Goal: Complete application form: Complete application form

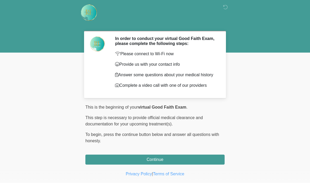
click at [199, 153] on div "This is the beginning of your virtual Good Faith Exam . ﻿﻿﻿﻿﻿﻿﻿﻿ This step is n…" at bounding box center [154, 134] width 139 height 60
click at [206, 156] on button "Continue" at bounding box center [154, 159] width 139 height 10
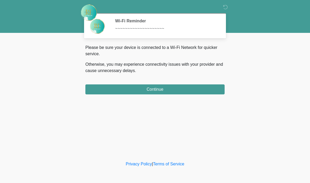
click at [182, 86] on button "Continue" at bounding box center [154, 89] width 139 height 10
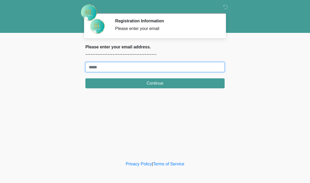
click at [218, 70] on input "Where should we email your treatment plan?" at bounding box center [154, 67] width 139 height 10
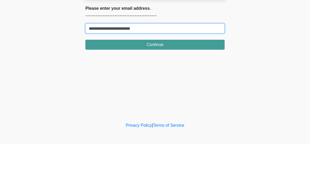
type input "**********"
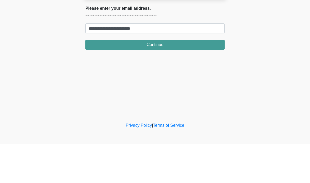
click at [197, 78] on button "Continue" at bounding box center [154, 83] width 139 height 10
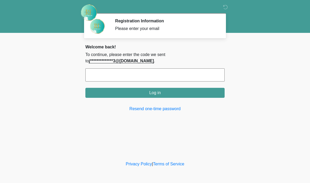
click at [202, 76] on input "text" at bounding box center [154, 74] width 139 height 13
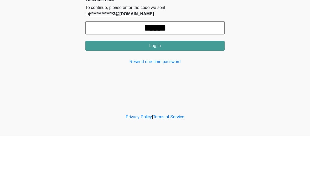
type input "******"
click at [176, 88] on button "Log in" at bounding box center [154, 93] width 139 height 10
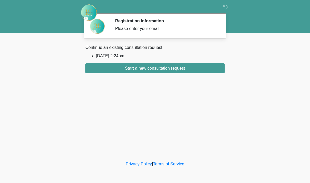
click at [196, 65] on button "Start a new consultation request" at bounding box center [154, 68] width 139 height 10
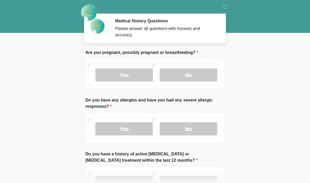
click at [198, 75] on label "No" at bounding box center [189, 74] width 58 height 13
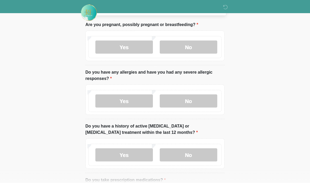
scroll to position [27, 0]
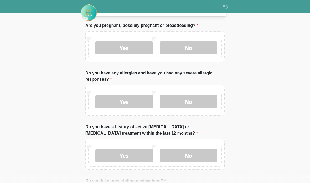
click at [190, 103] on label "No" at bounding box center [189, 101] width 58 height 13
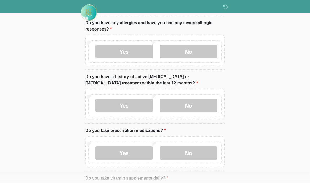
scroll to position [82, 0]
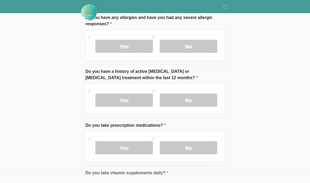
click at [183, 103] on label "No" at bounding box center [189, 100] width 58 height 13
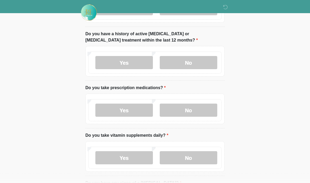
scroll to position [120, 0]
click at [175, 113] on label "No" at bounding box center [189, 110] width 58 height 13
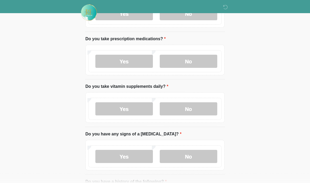
scroll to position [170, 0]
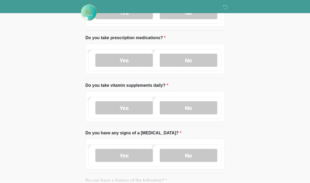
click at [130, 107] on label "Yes" at bounding box center [124, 107] width 58 height 13
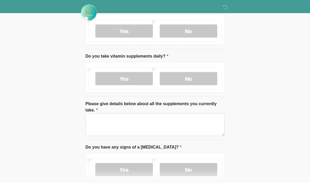
scroll to position [198, 0]
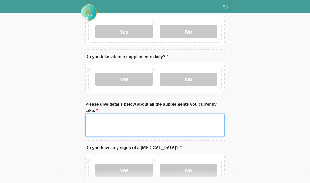
click at [151, 122] on textarea "Please give details below about all the supplements you currently take." at bounding box center [154, 125] width 139 height 23
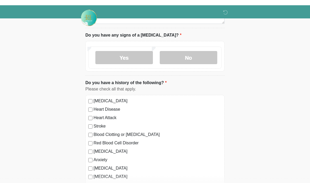
scroll to position [311, 0]
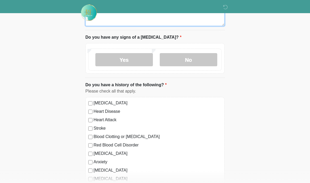
type textarea "**********"
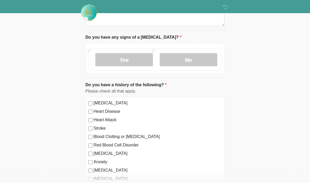
click at [181, 59] on label "No" at bounding box center [189, 59] width 58 height 13
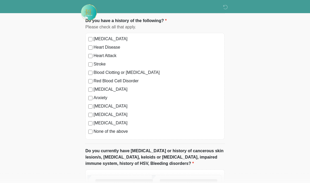
scroll to position [373, 0]
click at [87, 131] on div "[MEDICAL_DATA] Heart Disease Heart Attack Stroke Blood Clotting or [MEDICAL_DAT…" at bounding box center [154, 86] width 139 height 107
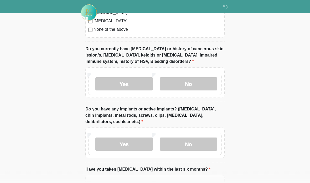
scroll to position [475, 0]
click at [185, 82] on label "No" at bounding box center [189, 83] width 58 height 13
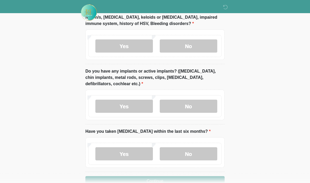
scroll to position [513, 0]
click at [198, 108] on label "No" at bounding box center [189, 106] width 58 height 13
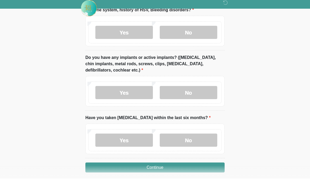
scroll to position [522, 0]
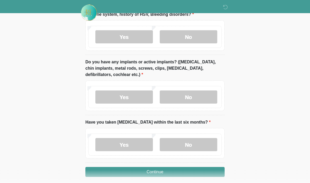
click at [178, 141] on label "No" at bounding box center [189, 144] width 58 height 13
click at [180, 172] on button "Continue" at bounding box center [154, 172] width 139 height 10
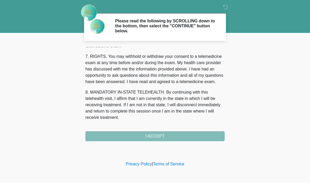
scroll to position [233, 0]
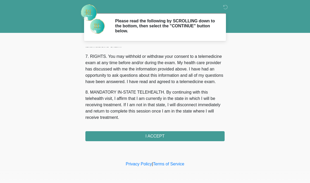
click at [180, 134] on button "I ACCEPT" at bounding box center [154, 136] width 139 height 10
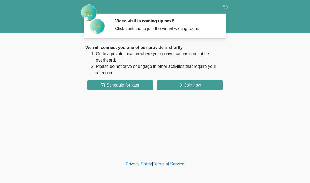
click at [202, 86] on button "Join now" at bounding box center [189, 85] width 65 height 10
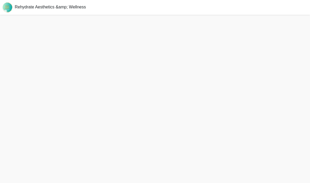
scroll to position [1, 0]
